Goal: Information Seeking & Learning: Learn about a topic

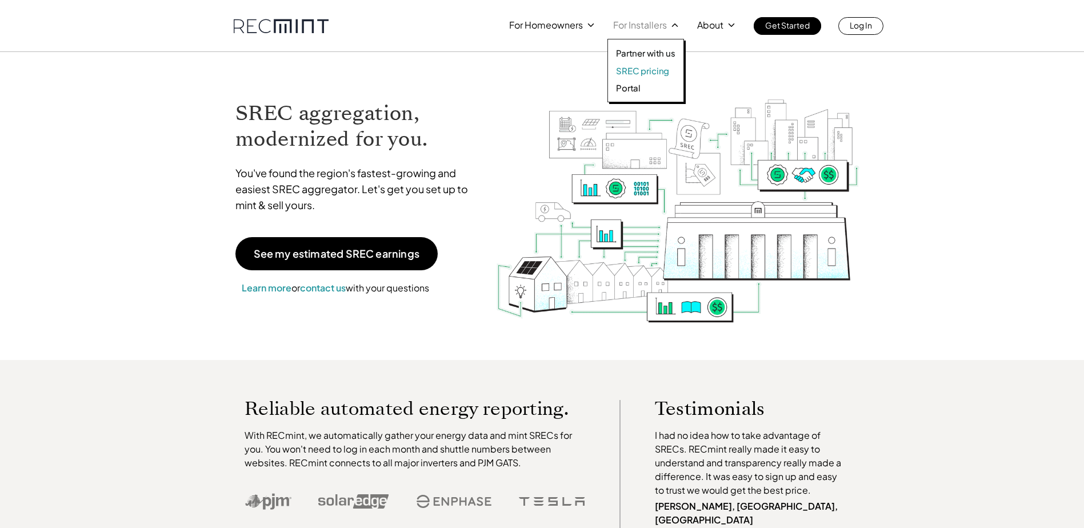
click at [660, 66] on p "SREC pricing" at bounding box center [642, 70] width 53 height 11
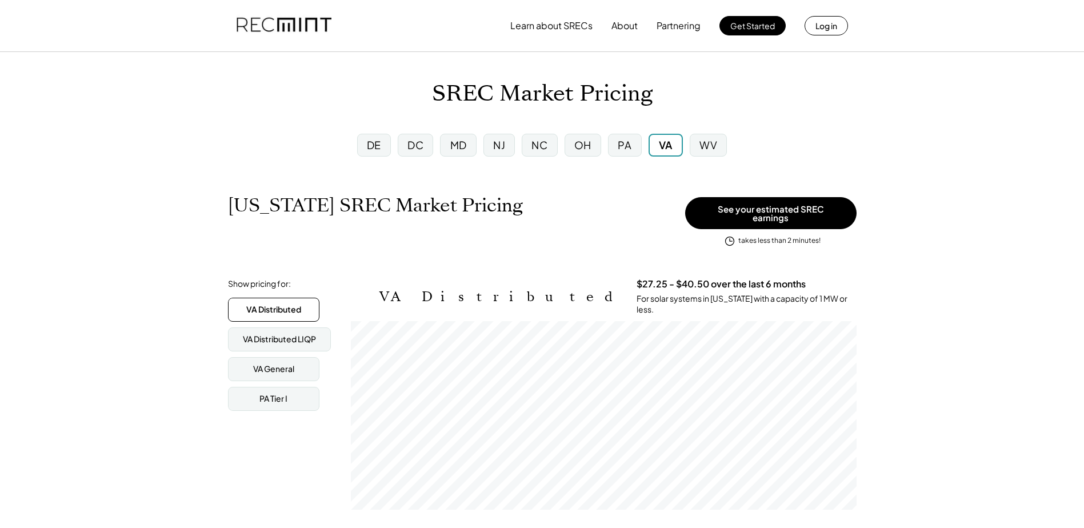
scroll to position [189, 506]
click at [458, 146] on div "MD" at bounding box center [458, 145] width 17 height 14
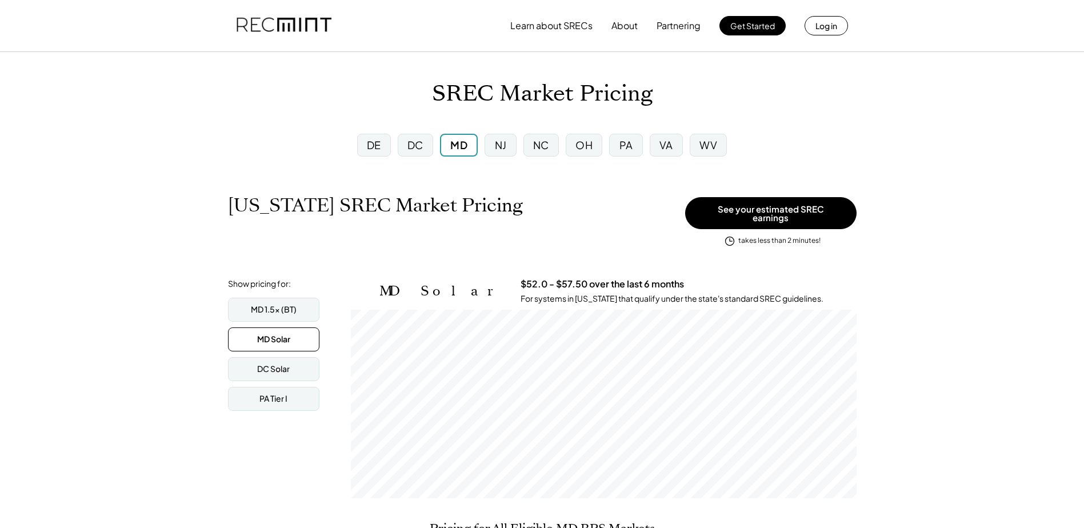
scroll to position [189, 506]
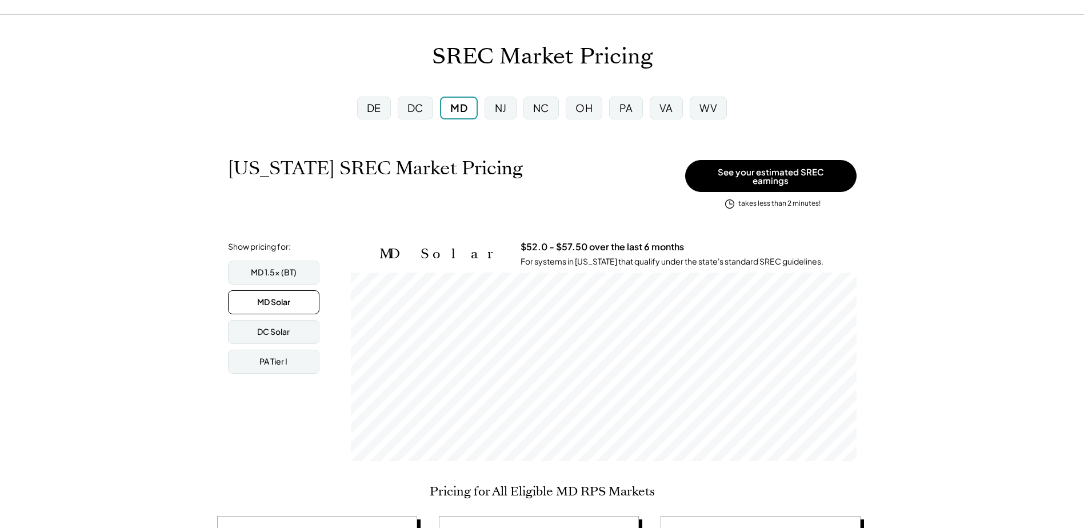
scroll to position [114, 0]
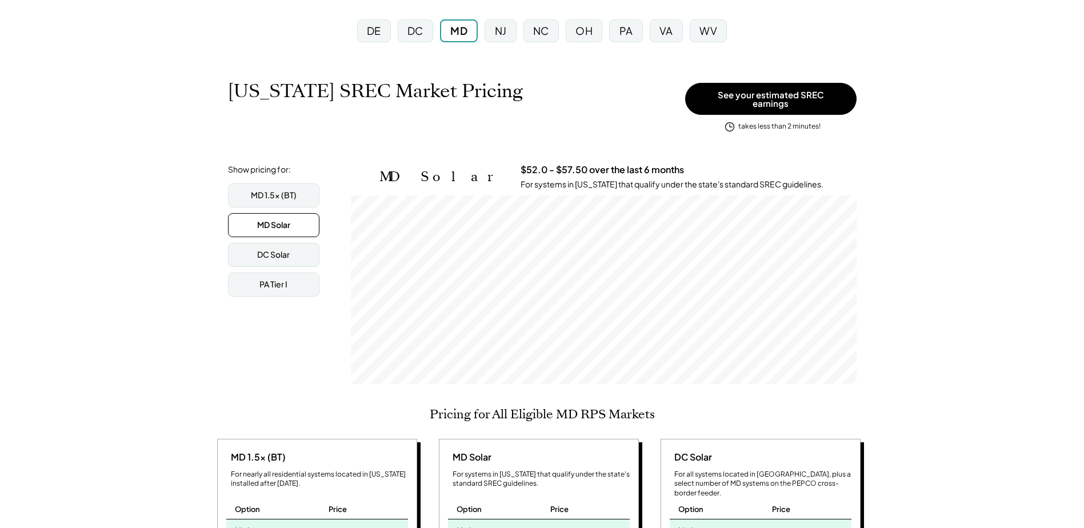
drag, startPoint x: 458, startPoint y: 163, endPoint x: 458, endPoint y: 155, distance: 8.0
